Goal: Navigation & Orientation: Find specific page/section

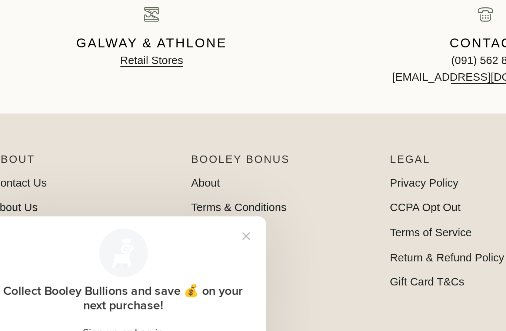
click at [29, 189] on p "About" at bounding box center [57, 194] width 89 height 11
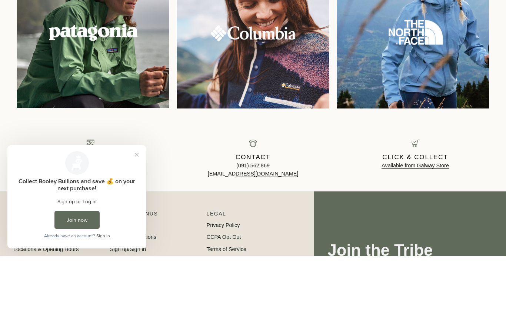
scroll to position [750, 0]
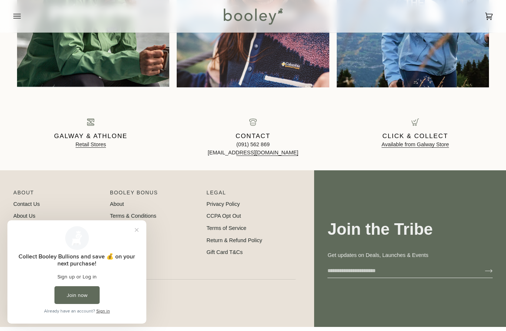
click at [140, 228] on button "Close prompt" at bounding box center [136, 229] width 13 height 13
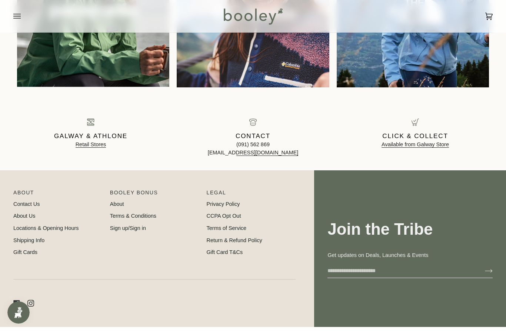
scroll to position [770, 0]
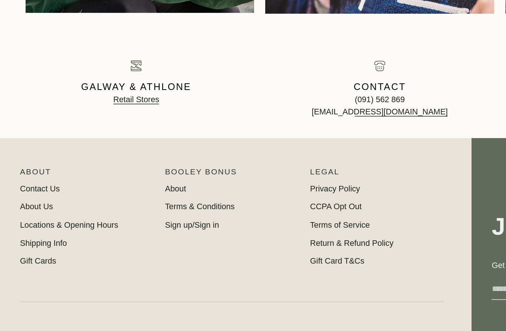
click at [88, 121] on link "Retail Stores" at bounding box center [91, 124] width 31 height 6
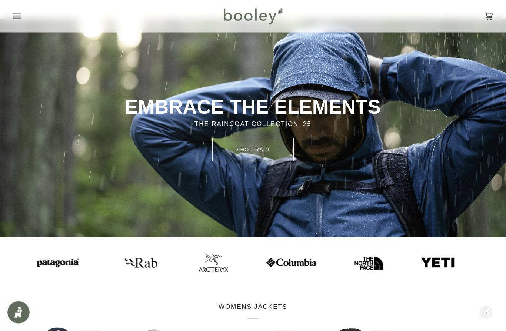
scroll to position [0, 0]
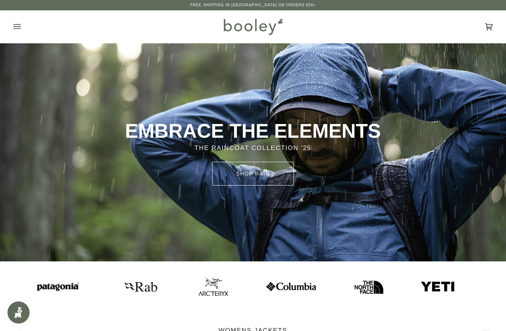
click at [244, 27] on img at bounding box center [252, 26] width 65 height 21
click at [244, 30] on img at bounding box center [252, 26] width 65 height 21
